Goal: Obtain resource: Download file/media

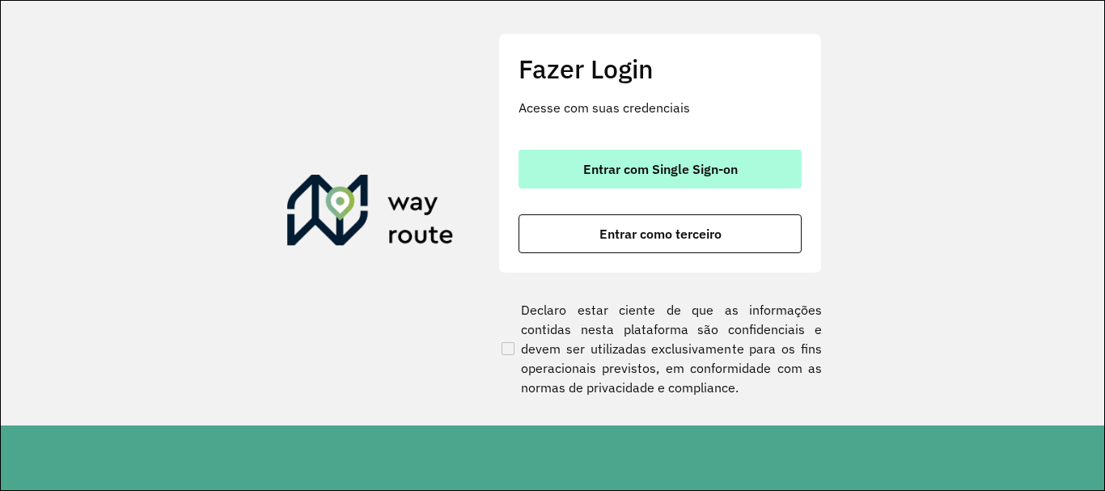
click at [604, 172] on span "Entrar com Single Sign-on" at bounding box center [660, 169] width 155 height 13
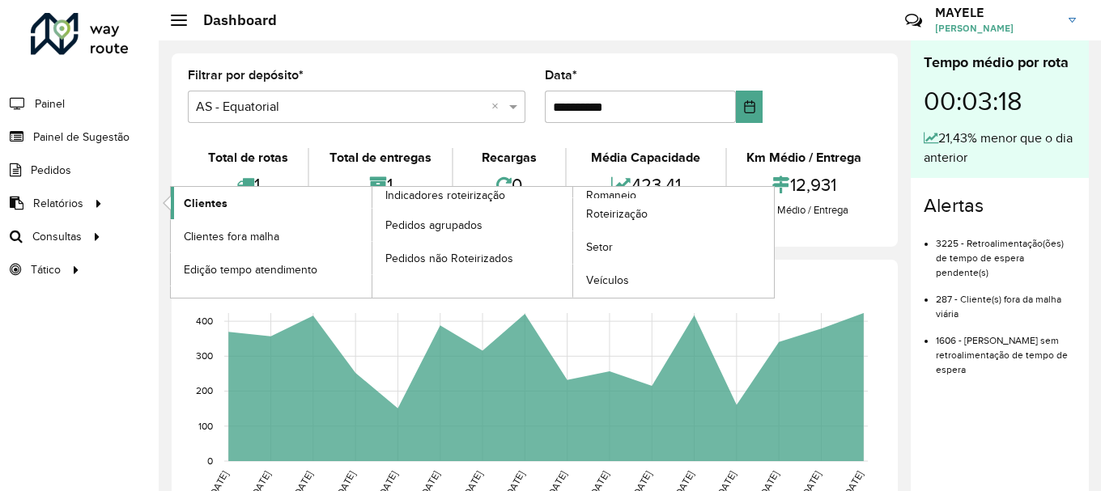
click at [247, 203] on link "Clientes" at bounding box center [271, 203] width 201 height 32
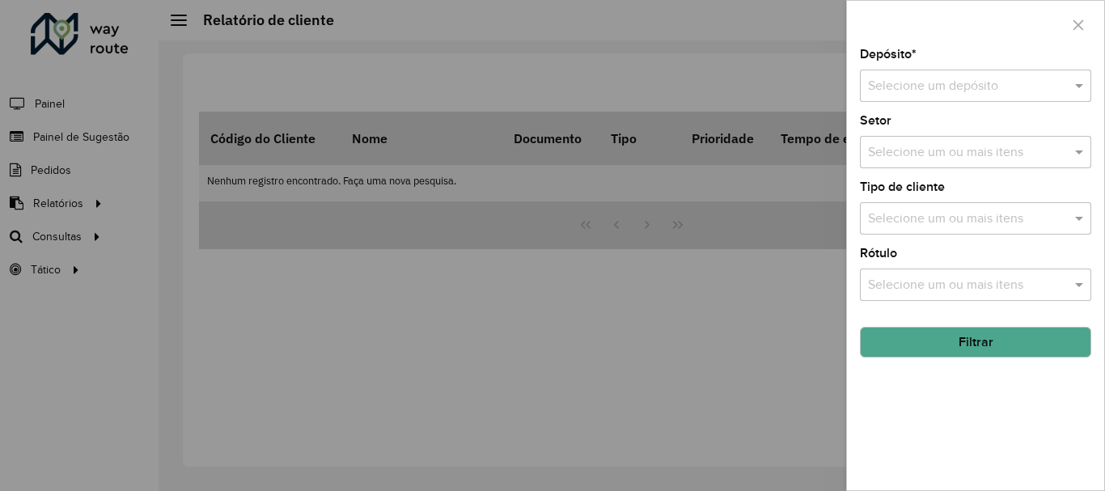
click at [928, 91] on input "text" at bounding box center [959, 86] width 183 height 19
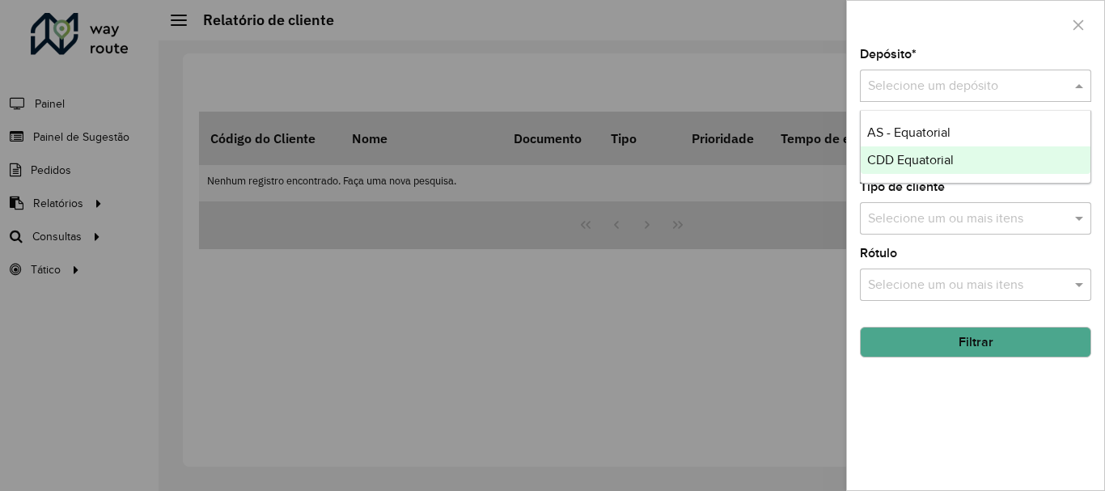
click at [928, 167] on span "CDD Equatorial" at bounding box center [910, 160] width 87 height 14
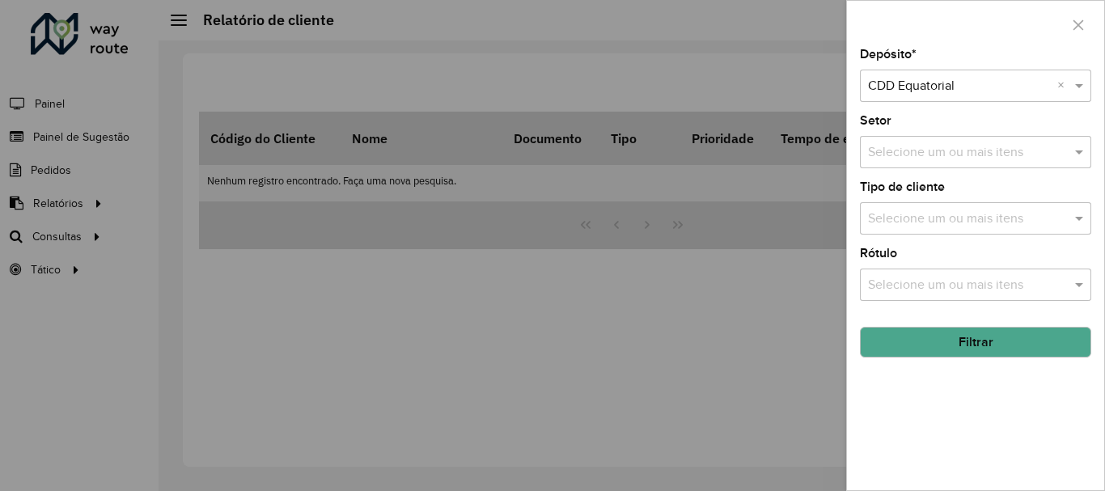
click at [942, 341] on button "Filtrar" at bounding box center [975, 342] width 231 height 31
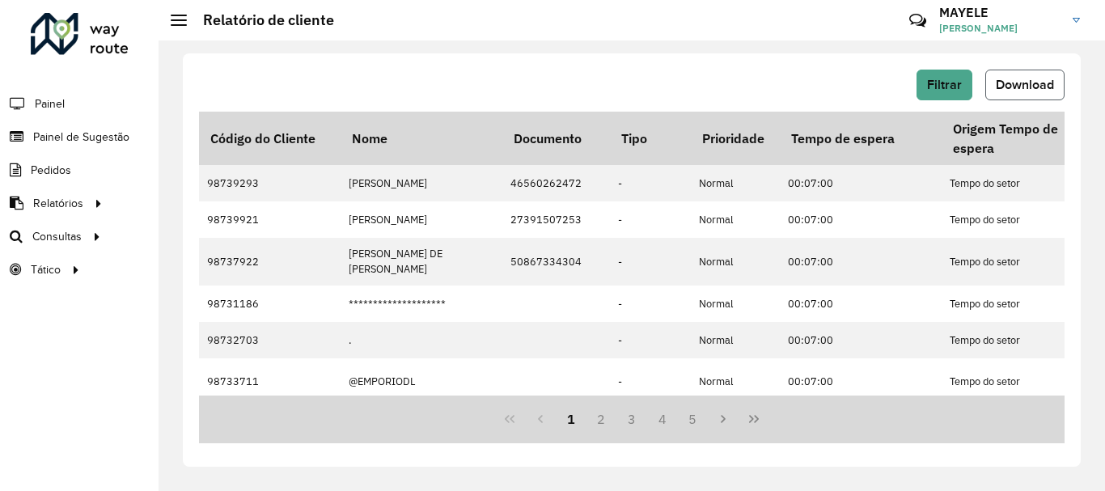
click at [1007, 76] on button "Download" at bounding box center [1025, 85] width 79 height 31
